Goal: Entertainment & Leisure: Consume media (video, audio)

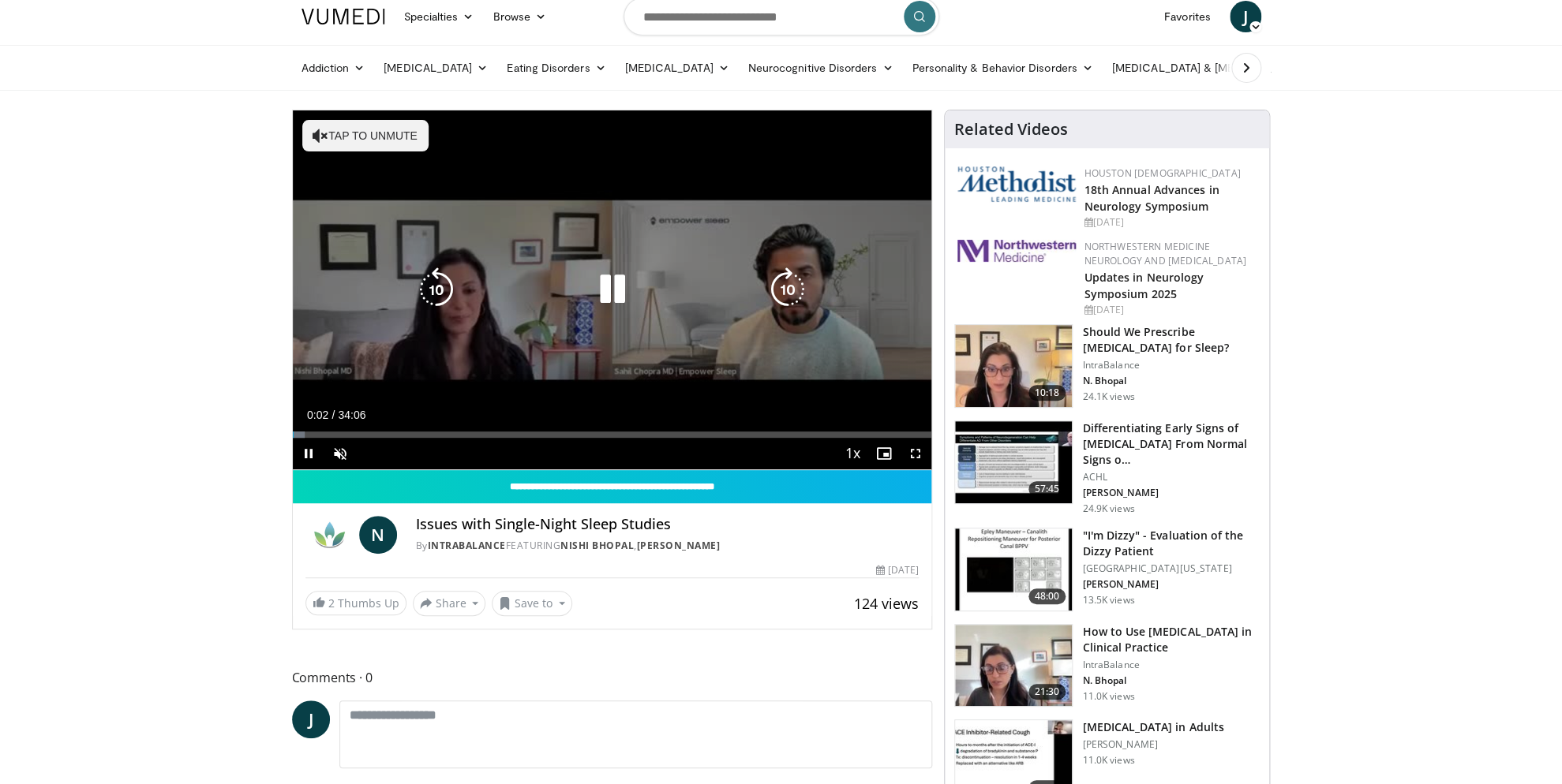
click at [336, 141] on button "Tap to unmute" at bounding box center [365, 136] width 126 height 31
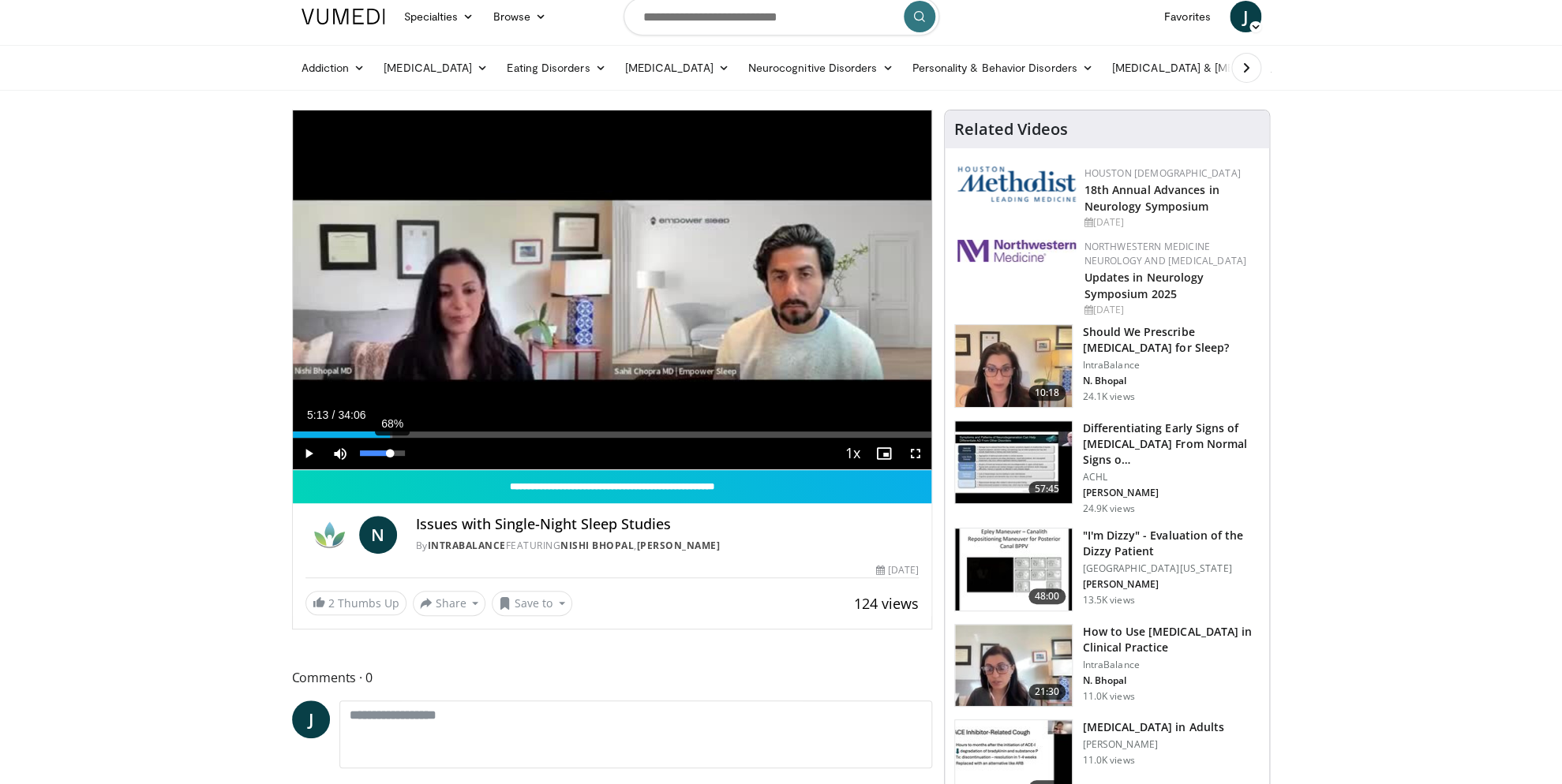
drag, startPoint x: 310, startPoint y: 437, endPoint x: 390, endPoint y: 439, distance: 80.0
click at [390, 439] on div "Current Time 5:13 / Duration 34:06 Play Skip Backward Skip Forward Mute 68% Loa…" at bounding box center [613, 453] width 640 height 31
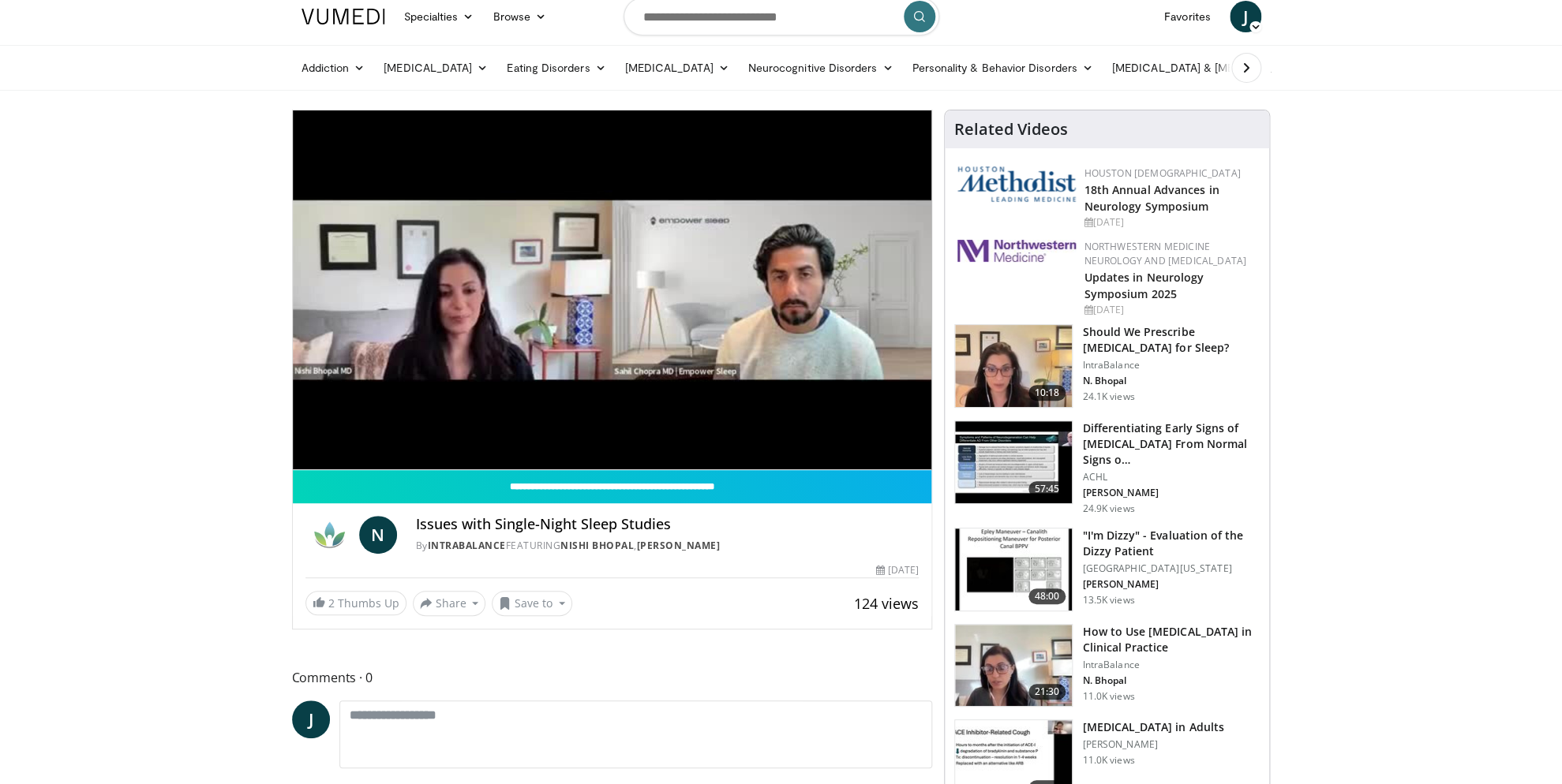
click at [915, 456] on span "Video Player" at bounding box center [915, 453] width 31 height 31
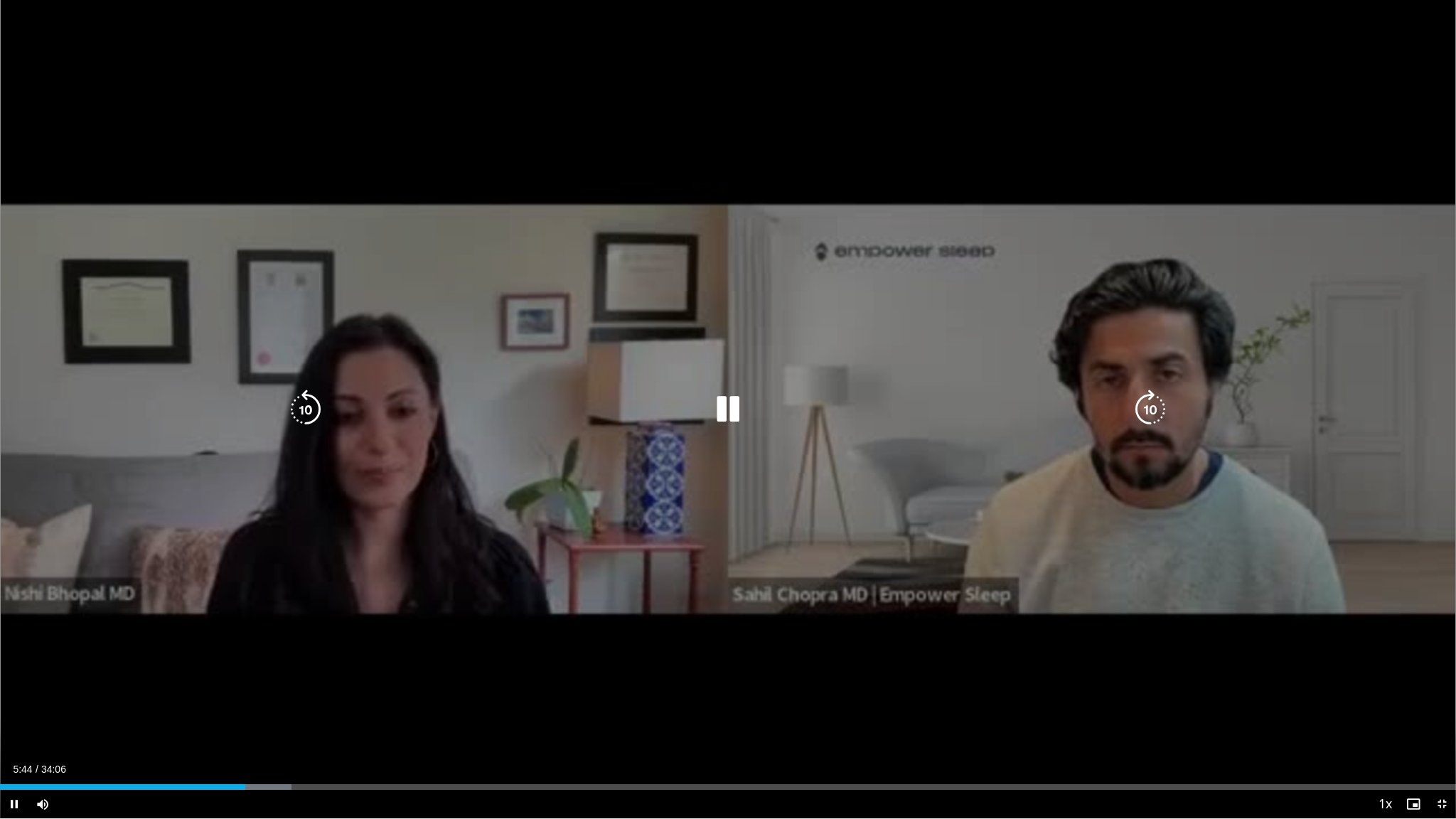
click at [723, 413] on icon "Video Player" at bounding box center [728, 410] width 40 height 40
